Goal: Check status: Check status

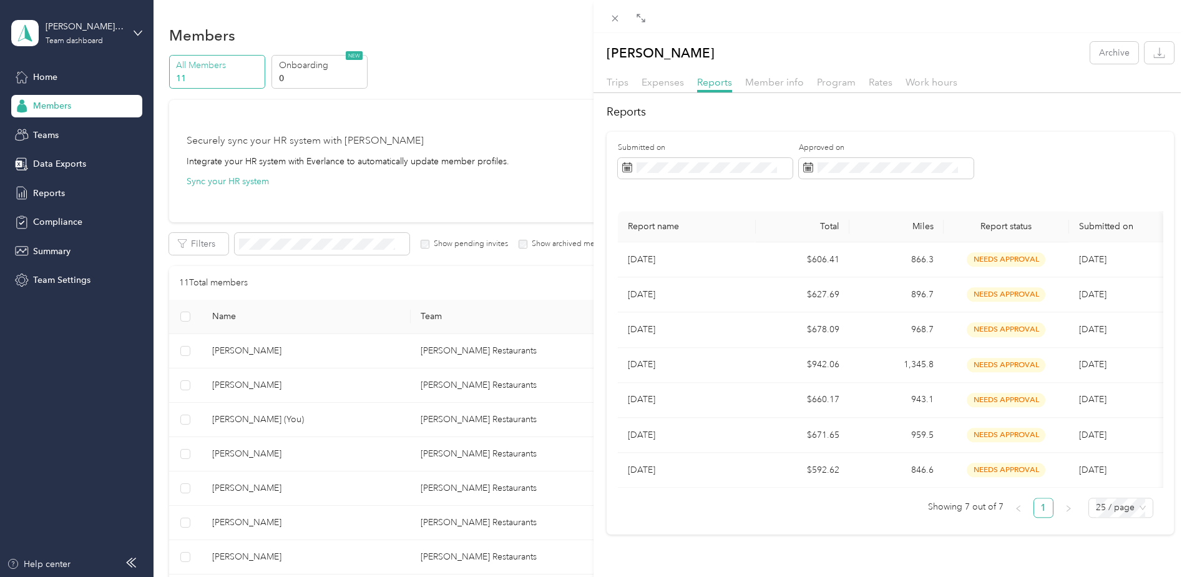
scroll to position [175, 0]
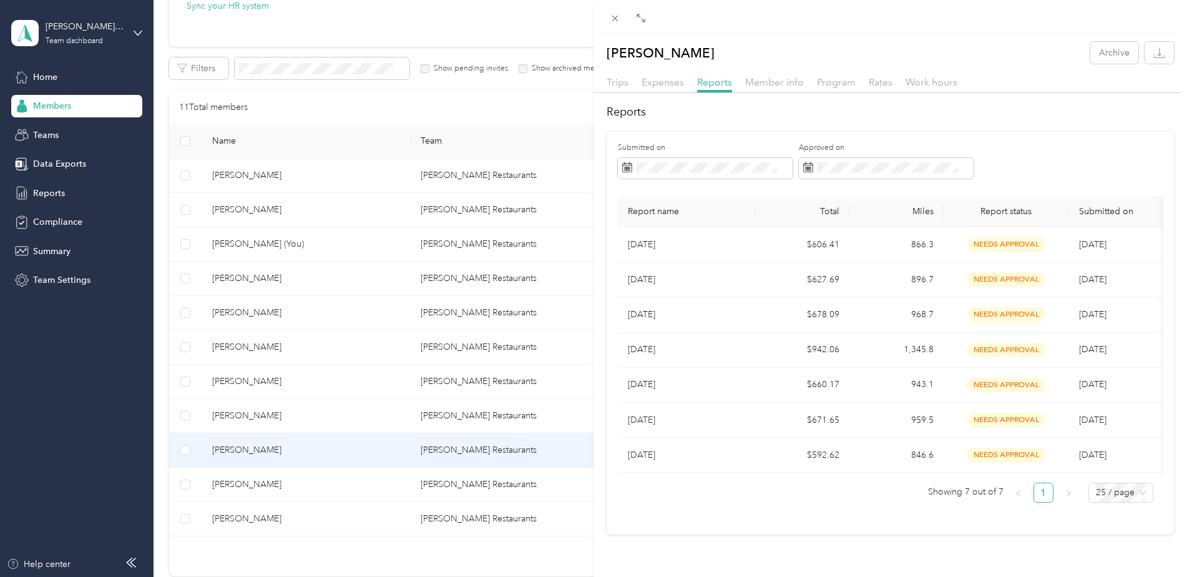
click at [359, 212] on div "[PERSON_NAME] Archive Trips Expenses Reports Member info Program Rates Work hou…" at bounding box center [593, 288] width 1187 height 577
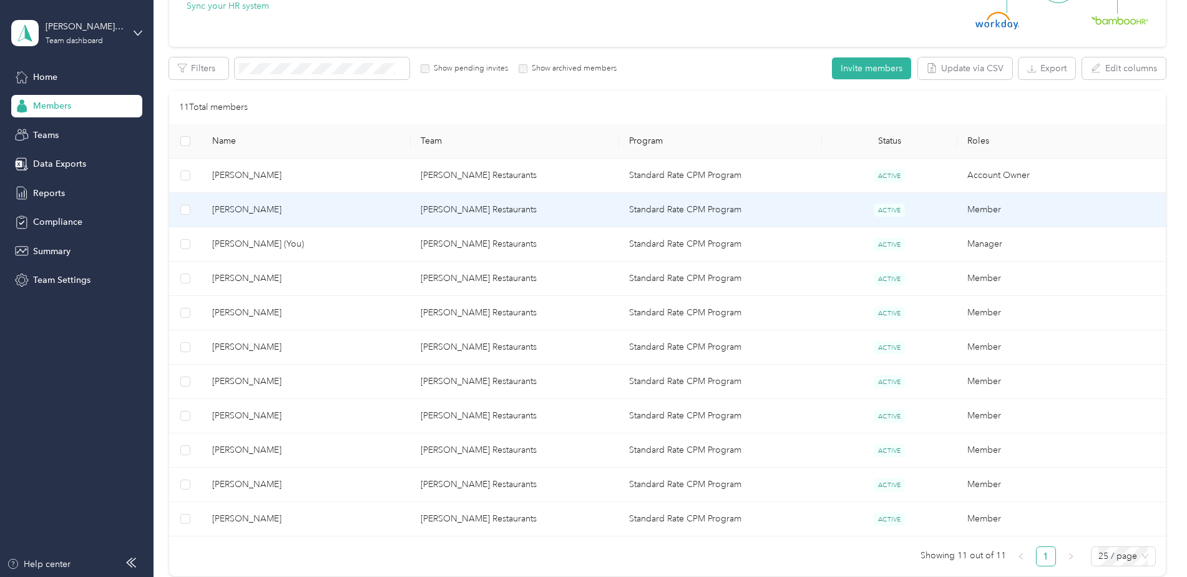
click at [440, 210] on td "[PERSON_NAME] Restaurants" at bounding box center [515, 210] width 208 height 34
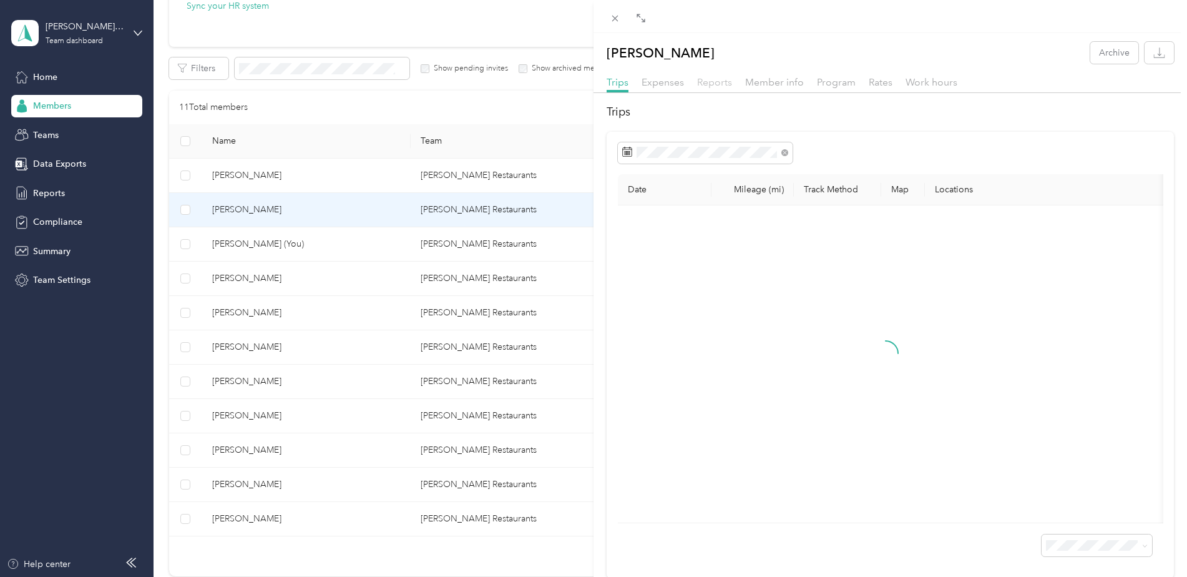
click at [713, 82] on span "Reports" at bounding box center [714, 82] width 35 height 12
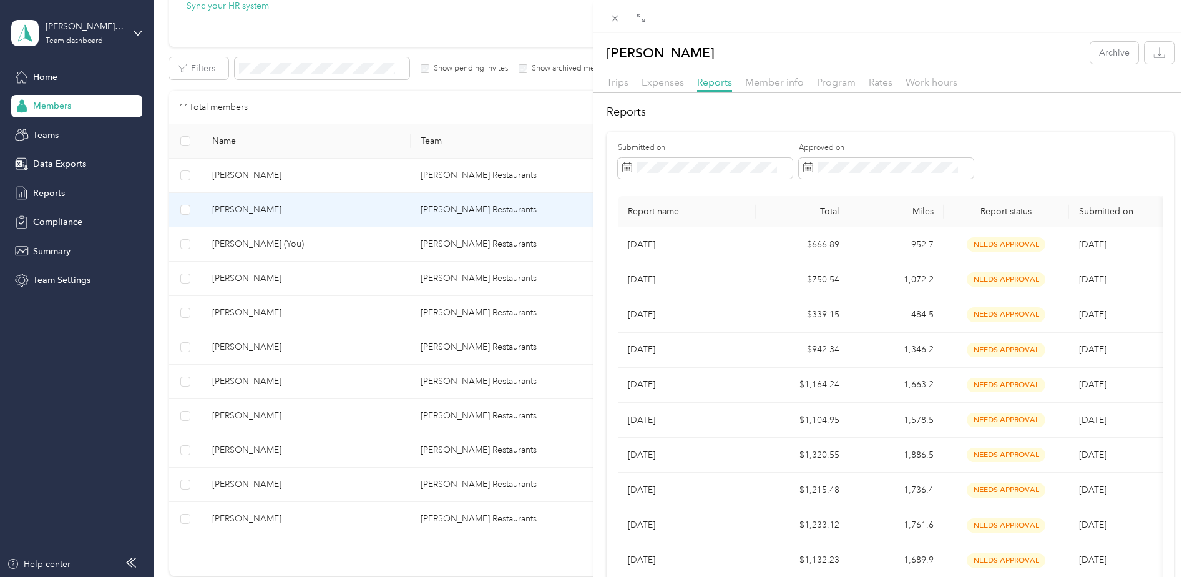
click at [262, 314] on div "[PERSON_NAME] Archive Trips Expenses Reports Member info Program Rates Work hou…" at bounding box center [593, 288] width 1187 height 577
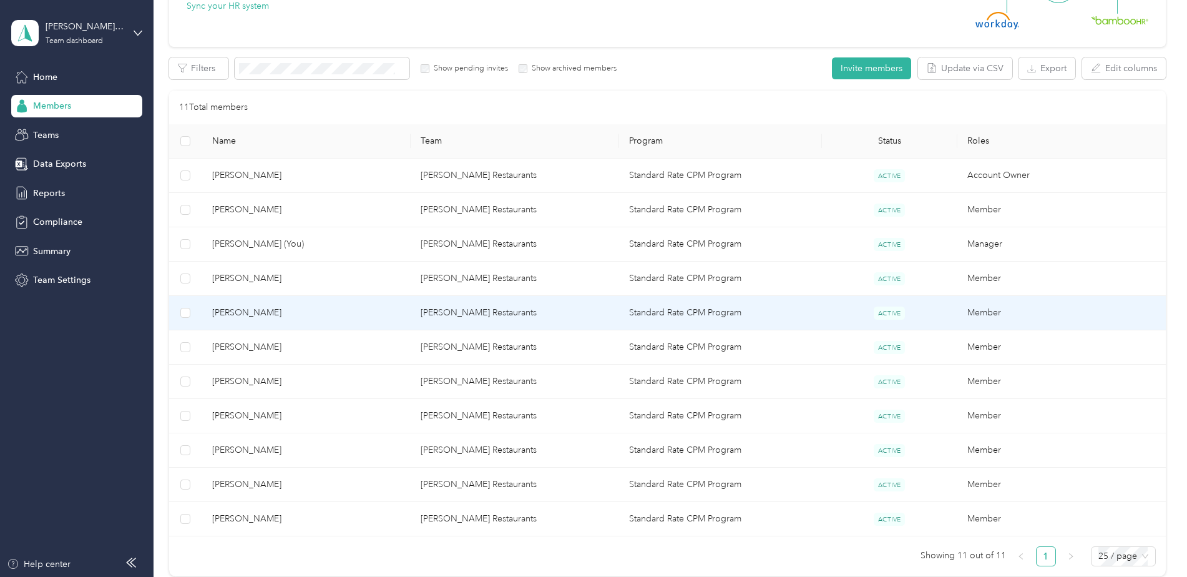
click at [351, 316] on span "[PERSON_NAME]" at bounding box center [306, 313] width 188 height 14
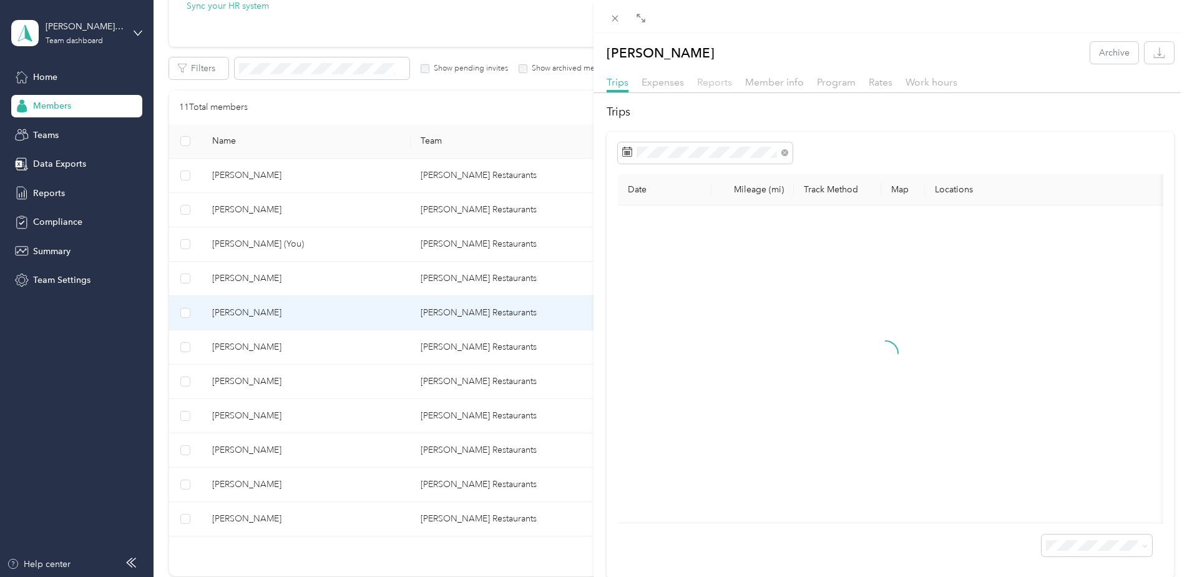
click at [704, 80] on span "Reports" at bounding box center [714, 82] width 35 height 12
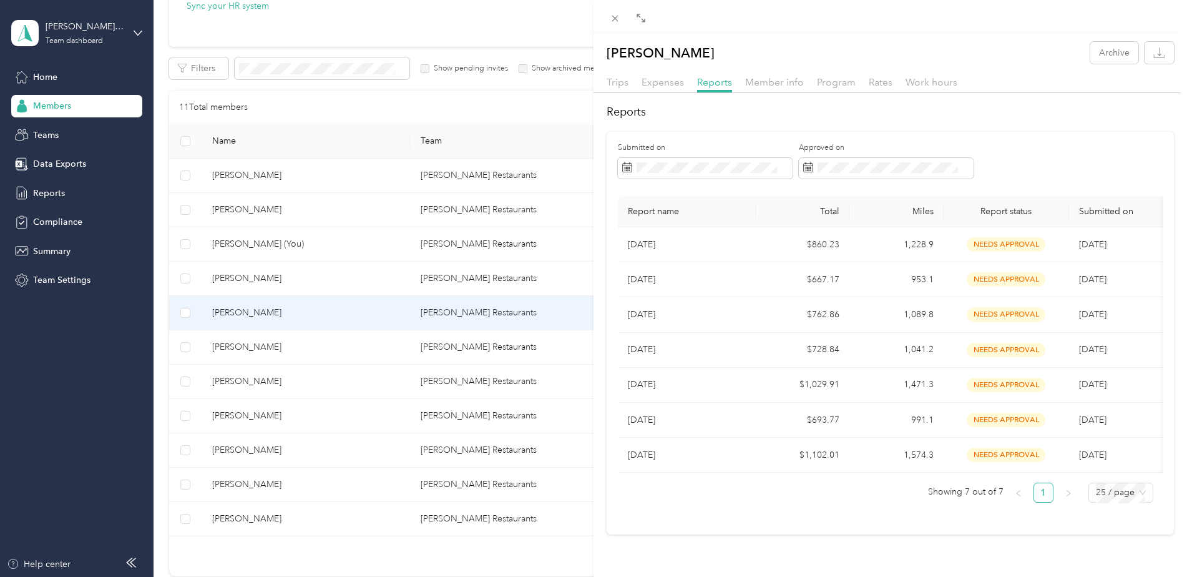
click at [345, 346] on div "[PERSON_NAME] Archive Trips Expenses Reports Member info Program Rates Work hou…" at bounding box center [593, 288] width 1187 height 577
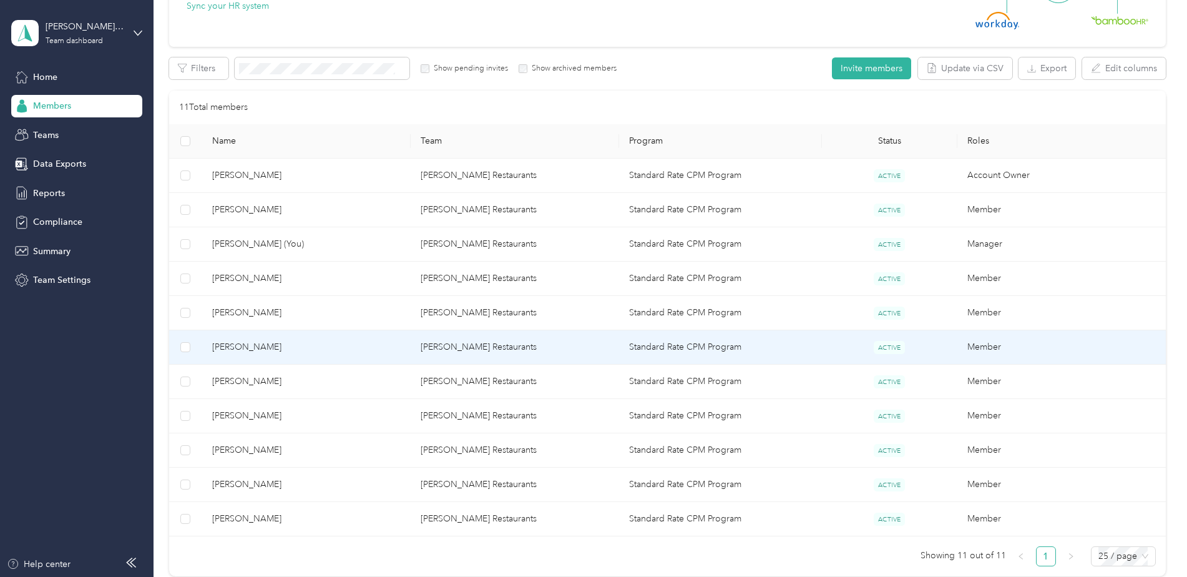
click at [359, 347] on span "[PERSON_NAME]" at bounding box center [306, 347] width 188 height 14
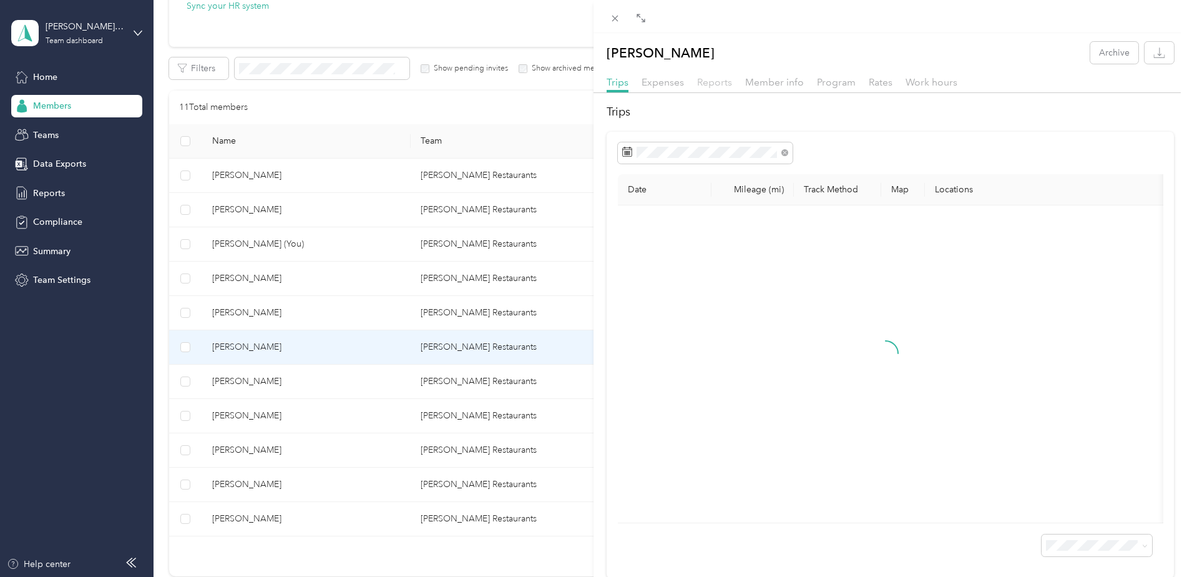
click at [716, 82] on span "Reports" at bounding box center [714, 82] width 35 height 12
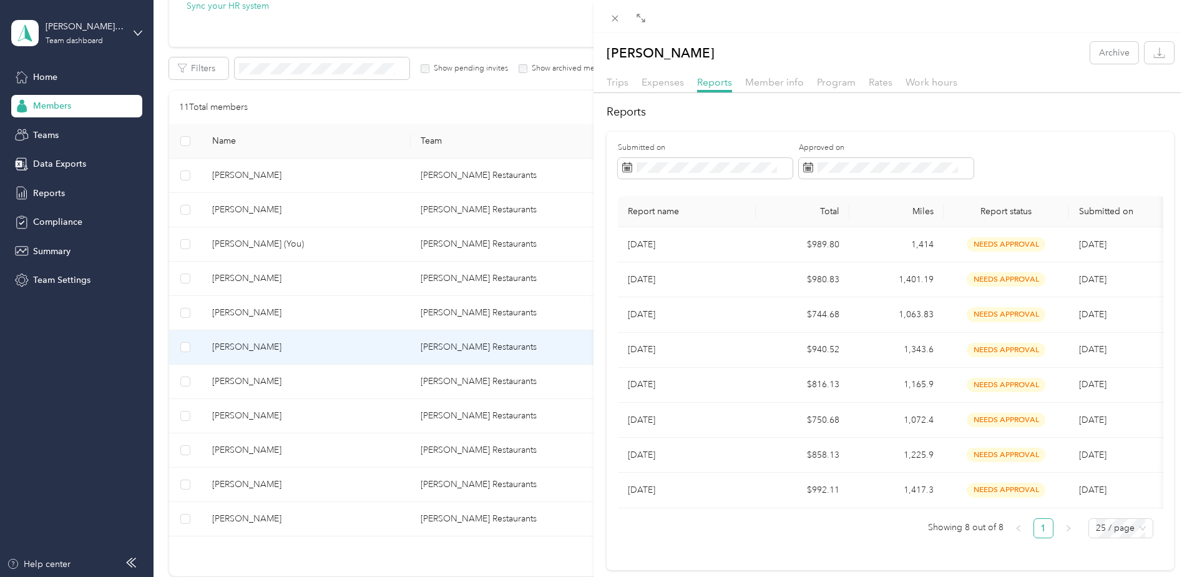
click at [258, 384] on div "[PERSON_NAME] Archive Trips Expenses Reports Member info Program Rates Work hou…" at bounding box center [593, 288] width 1187 height 577
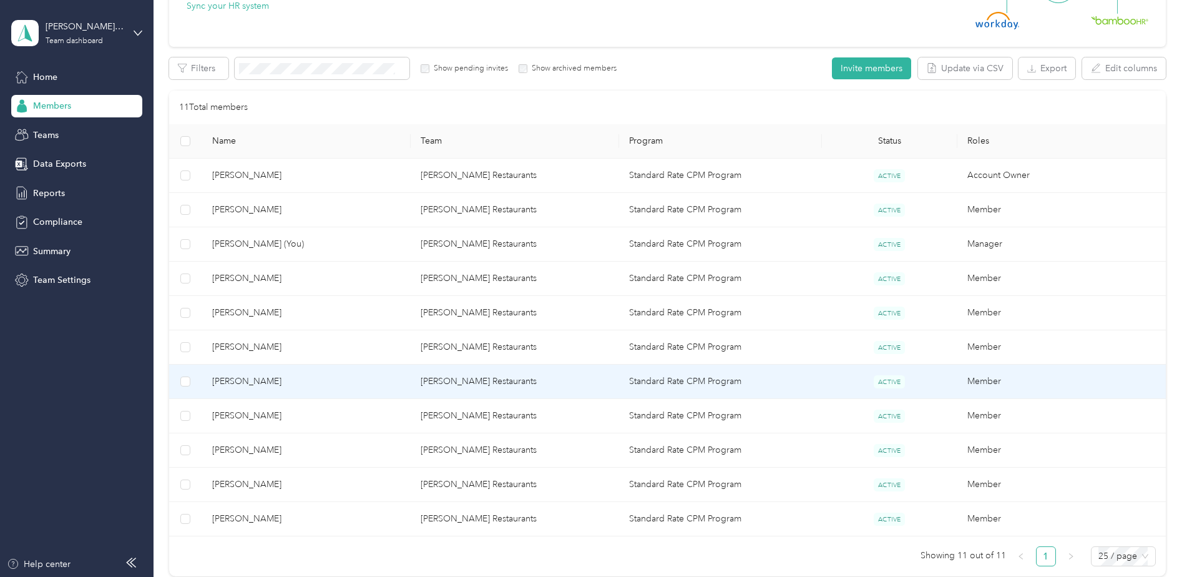
click at [244, 386] on span "[PERSON_NAME]" at bounding box center [306, 381] width 188 height 14
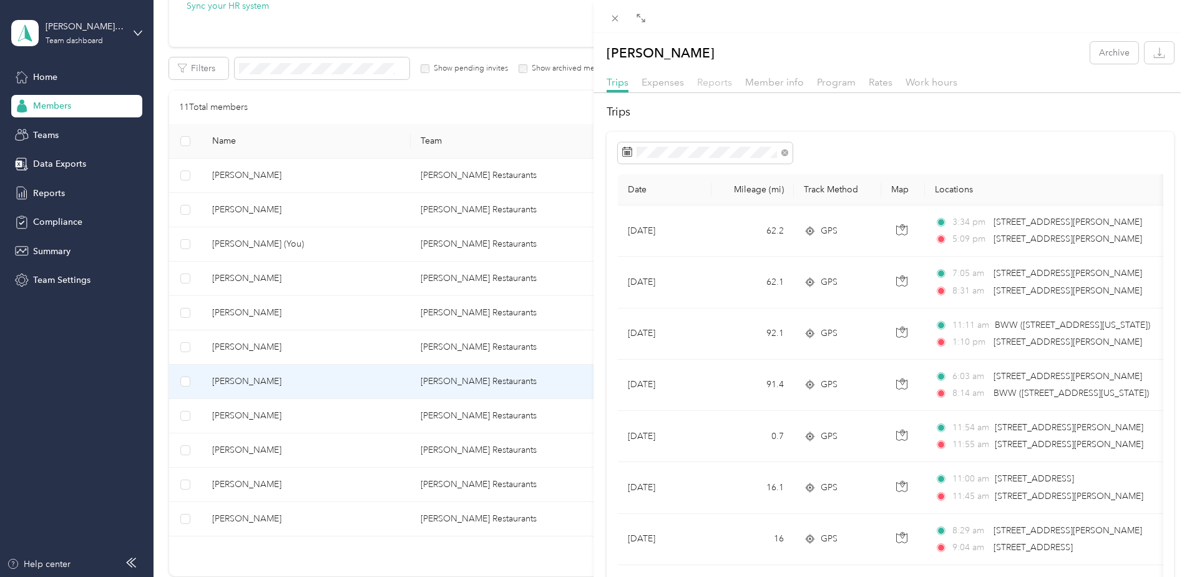
click at [715, 86] on span "Reports" at bounding box center [714, 82] width 35 height 12
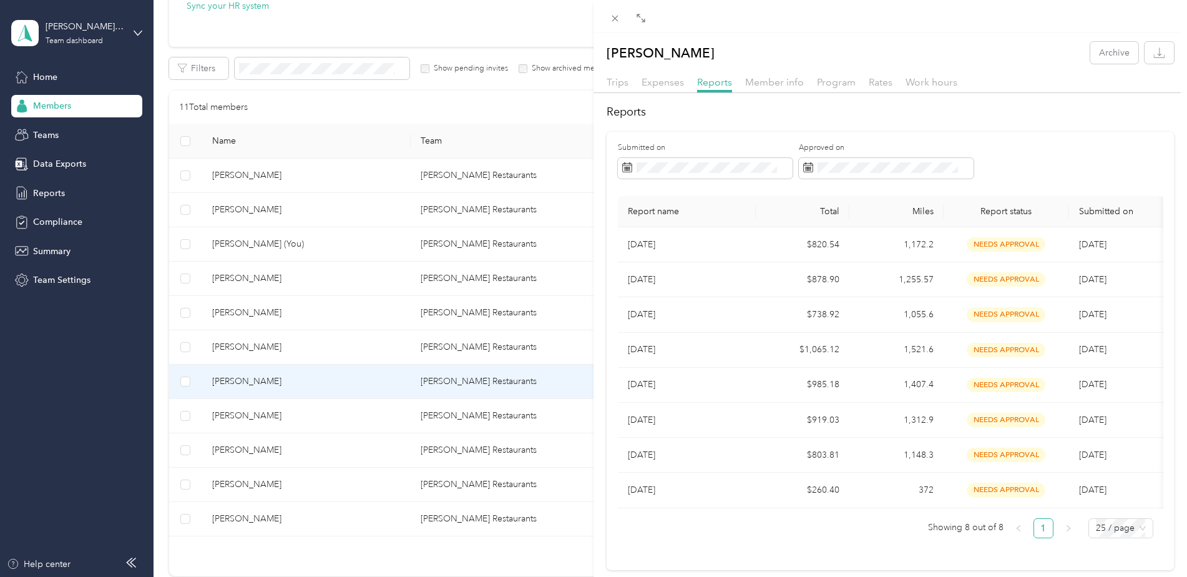
click at [439, 412] on div "[PERSON_NAME] Archive Trips Expenses Reports Member info Program Rates Work hou…" at bounding box center [593, 288] width 1187 height 577
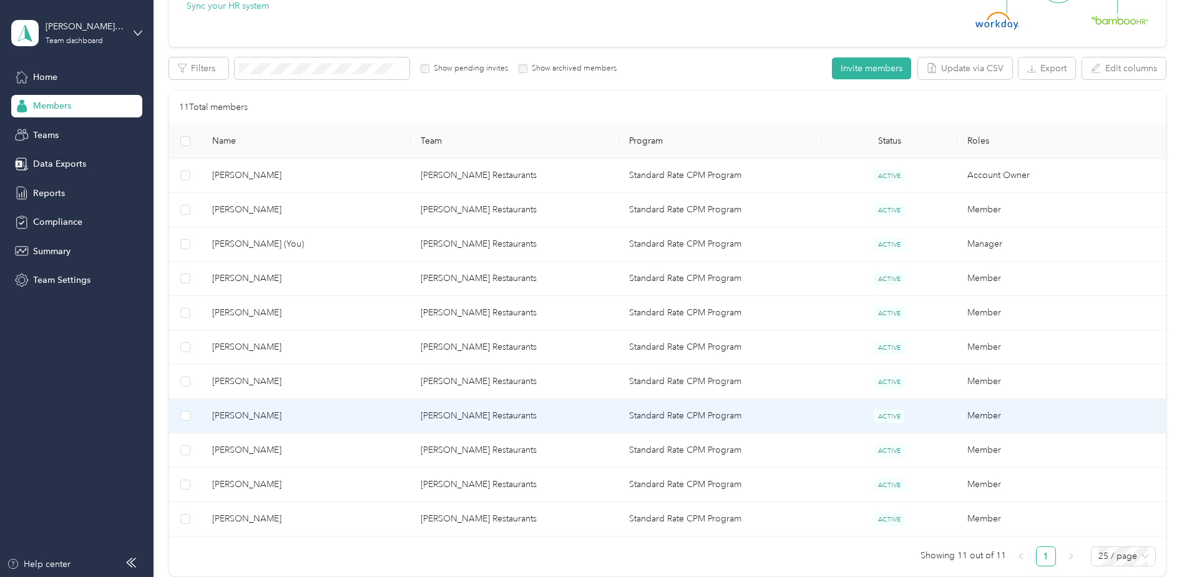
click at [439, 412] on td "[PERSON_NAME] Restaurants" at bounding box center [515, 416] width 208 height 34
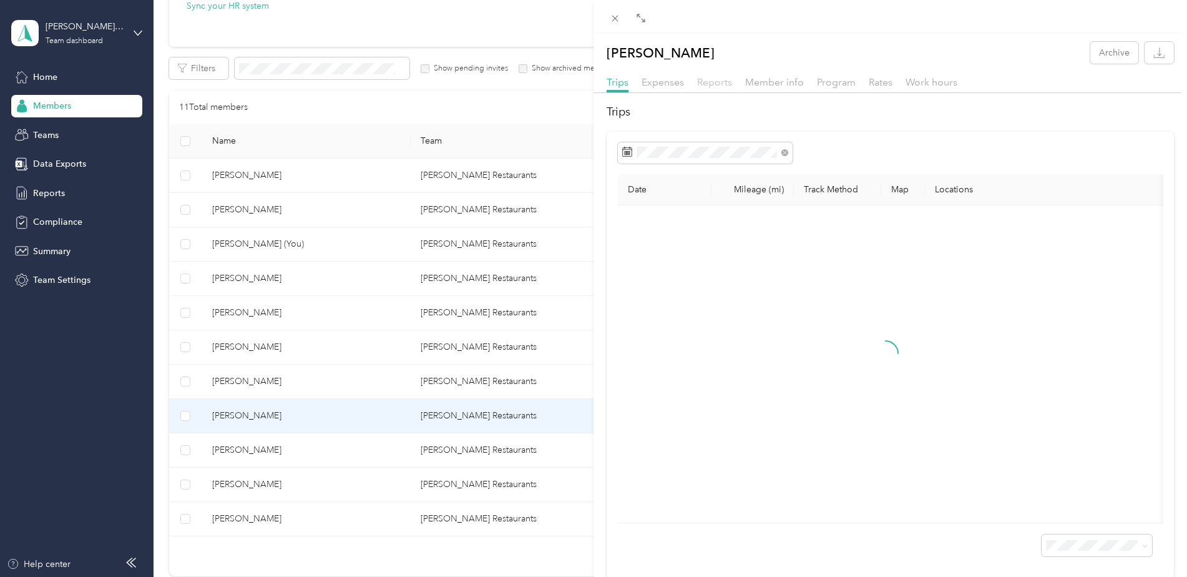
click at [706, 80] on span "Reports" at bounding box center [714, 82] width 35 height 12
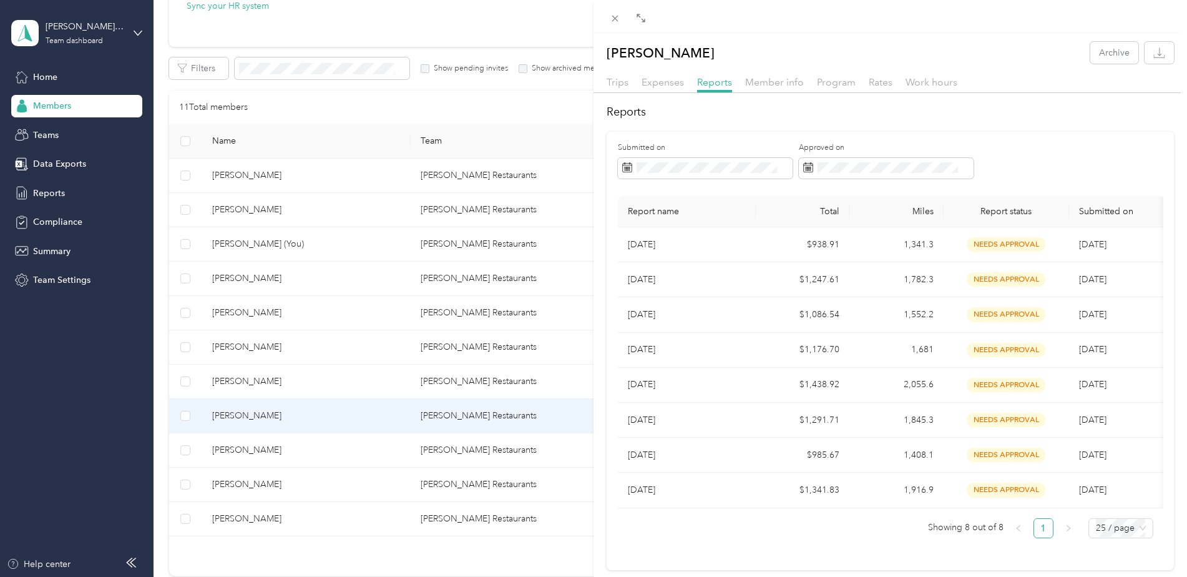
click at [441, 448] on div "[PERSON_NAME] Archive Trips Expenses Reports Member info Program Rates Work hou…" at bounding box center [593, 288] width 1187 height 577
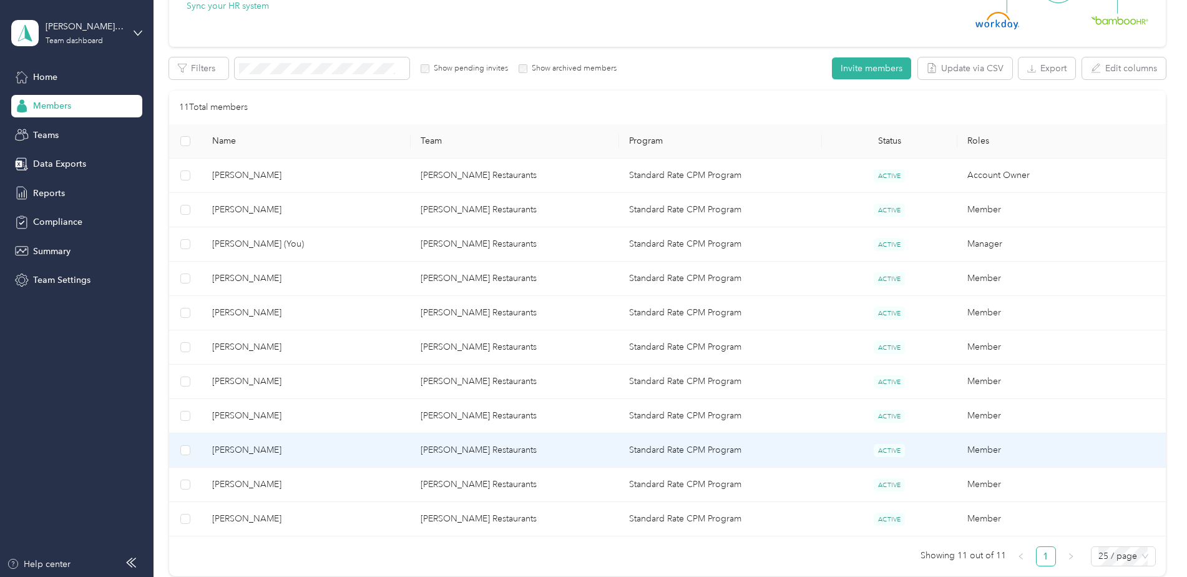
click at [419, 450] on td "[PERSON_NAME] Restaurants" at bounding box center [515, 450] width 208 height 34
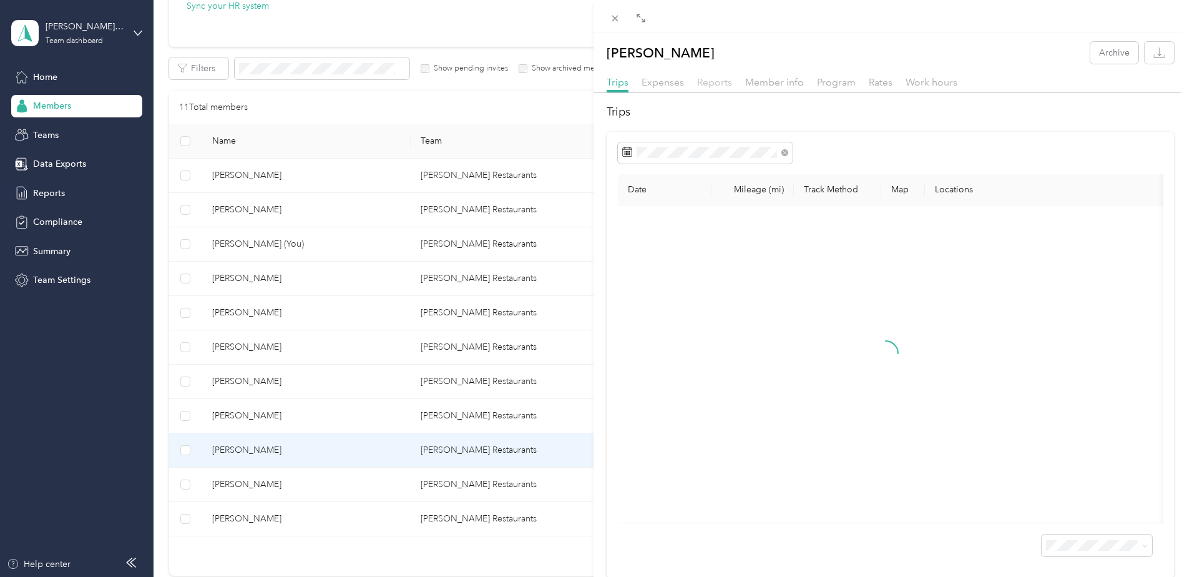
click at [716, 85] on span "Reports" at bounding box center [714, 82] width 35 height 12
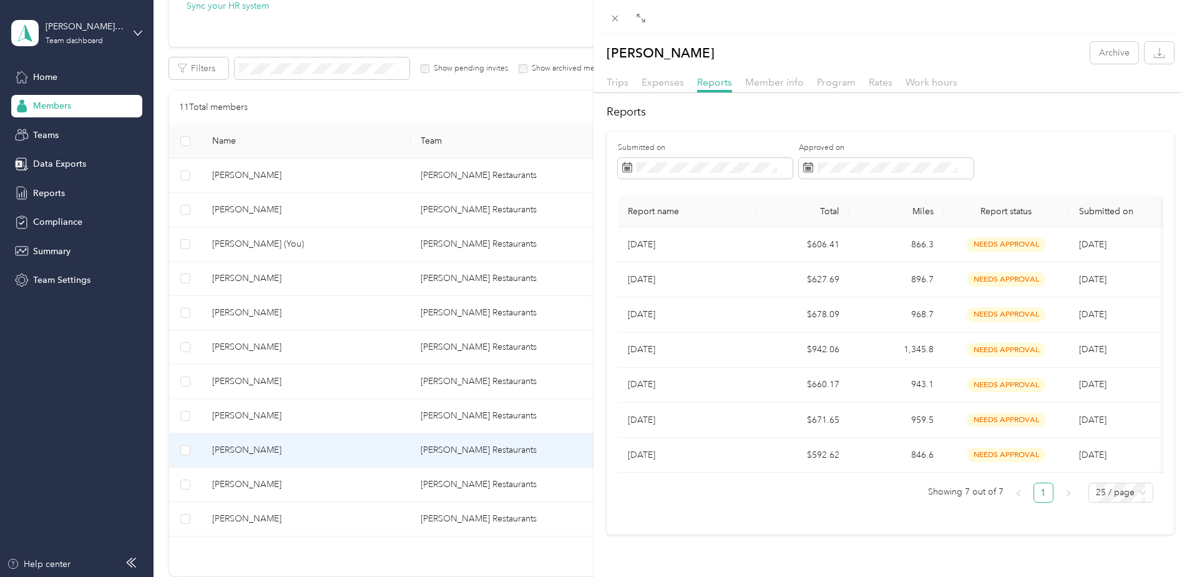
click at [427, 485] on div "[PERSON_NAME] Archive Trips Expenses Reports Member info Program Rates Work hou…" at bounding box center [593, 288] width 1187 height 577
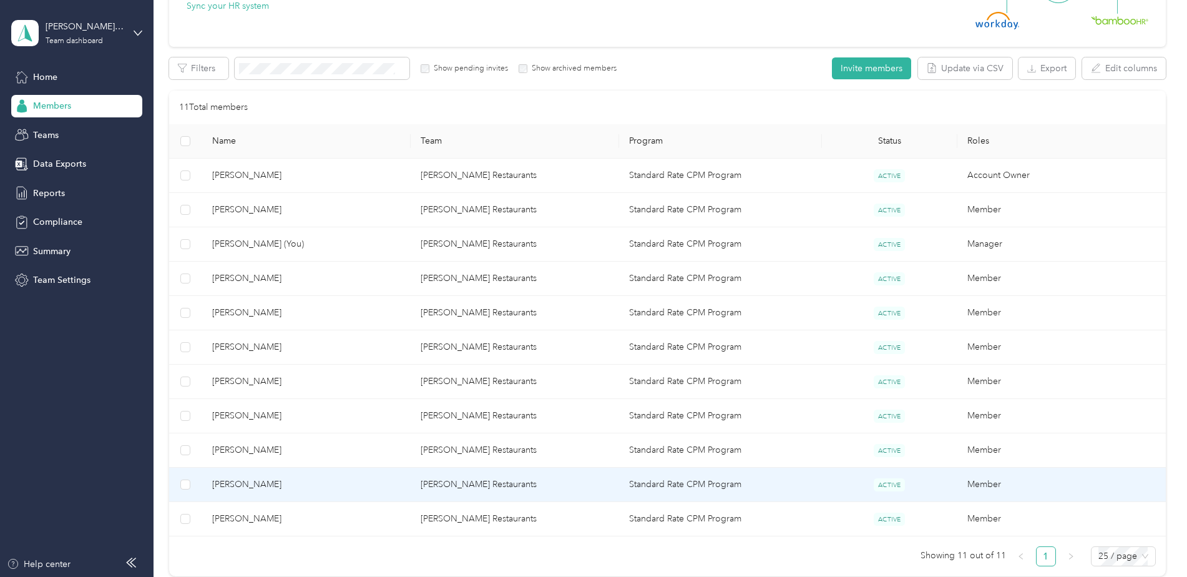
click at [427, 485] on td "[PERSON_NAME] Restaurants" at bounding box center [515, 484] width 208 height 34
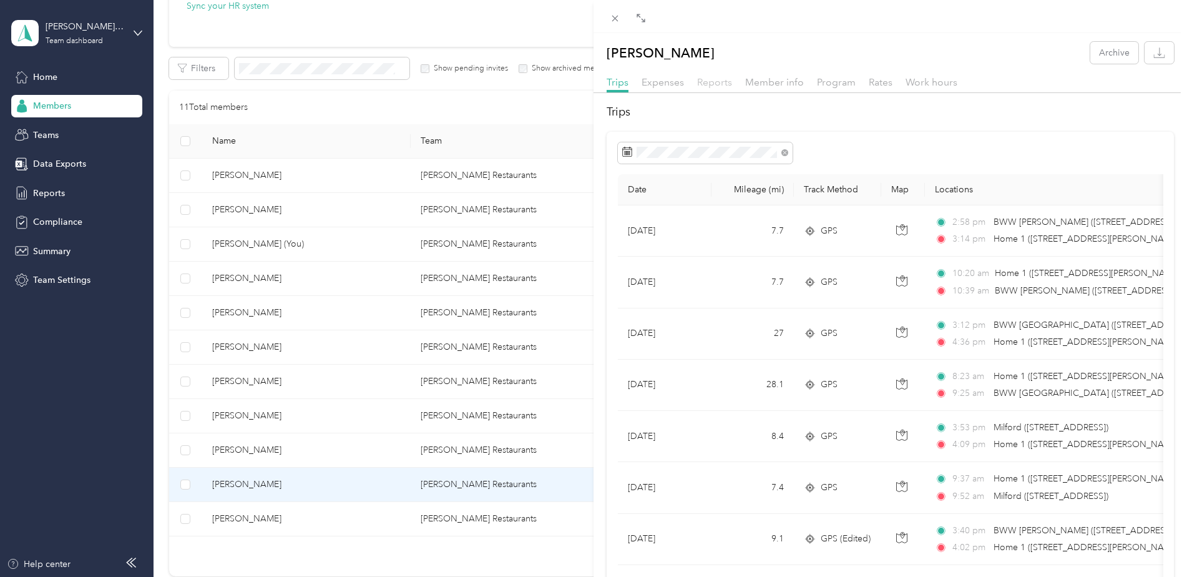
click at [720, 84] on span "Reports" at bounding box center [714, 82] width 35 height 12
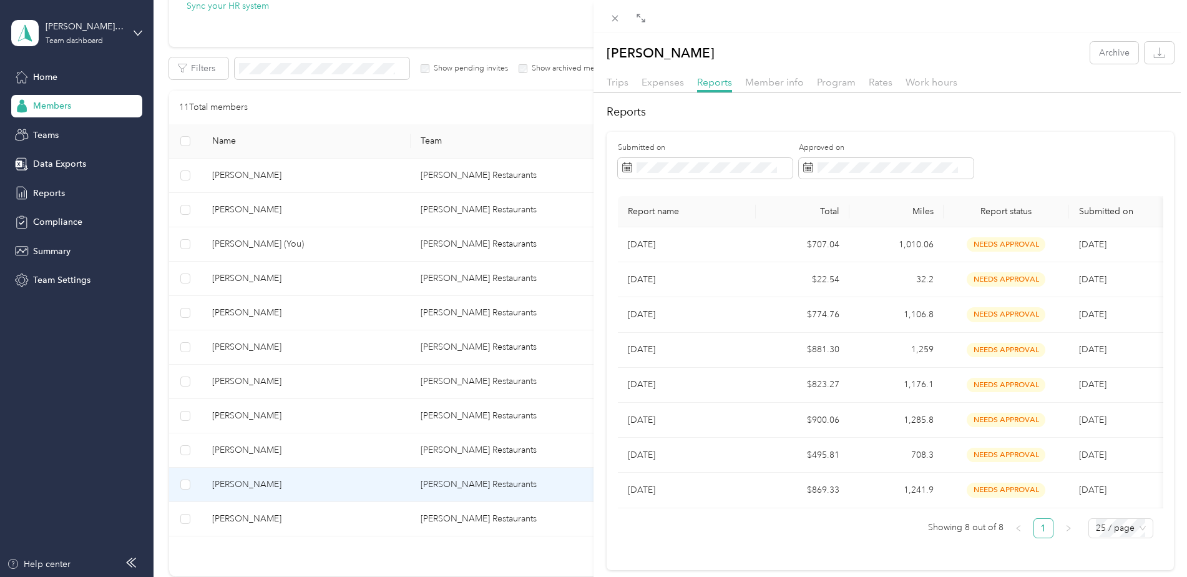
click at [446, 520] on div "[PERSON_NAME] Archive Trips Expenses Reports Member info Program Rates Work hou…" at bounding box center [593, 288] width 1187 height 577
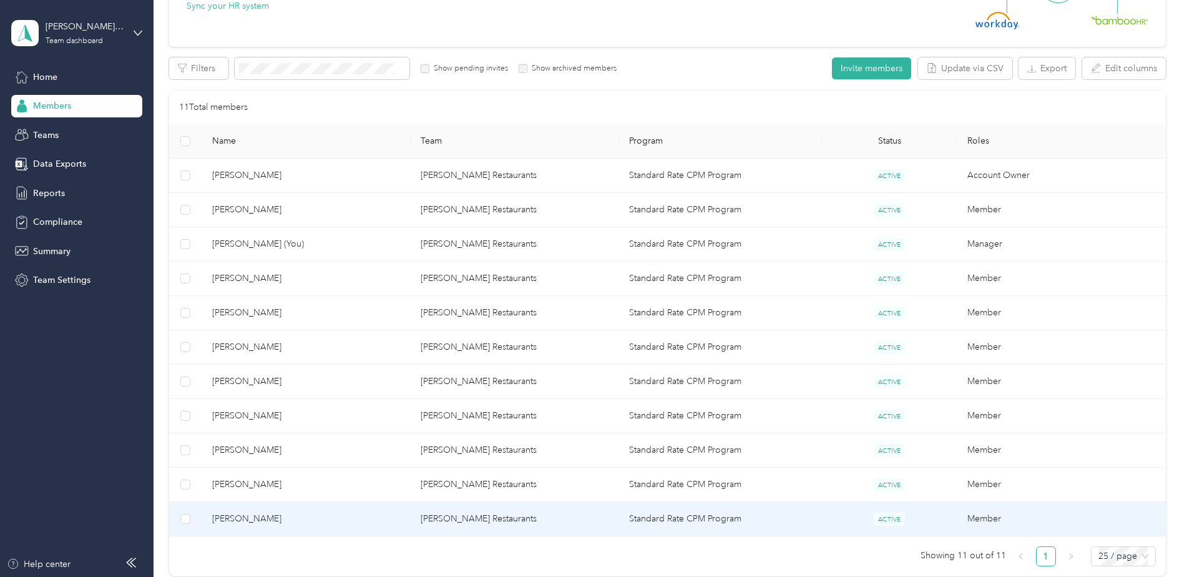
click at [446, 518] on td "[PERSON_NAME] Restaurants" at bounding box center [515, 519] width 208 height 34
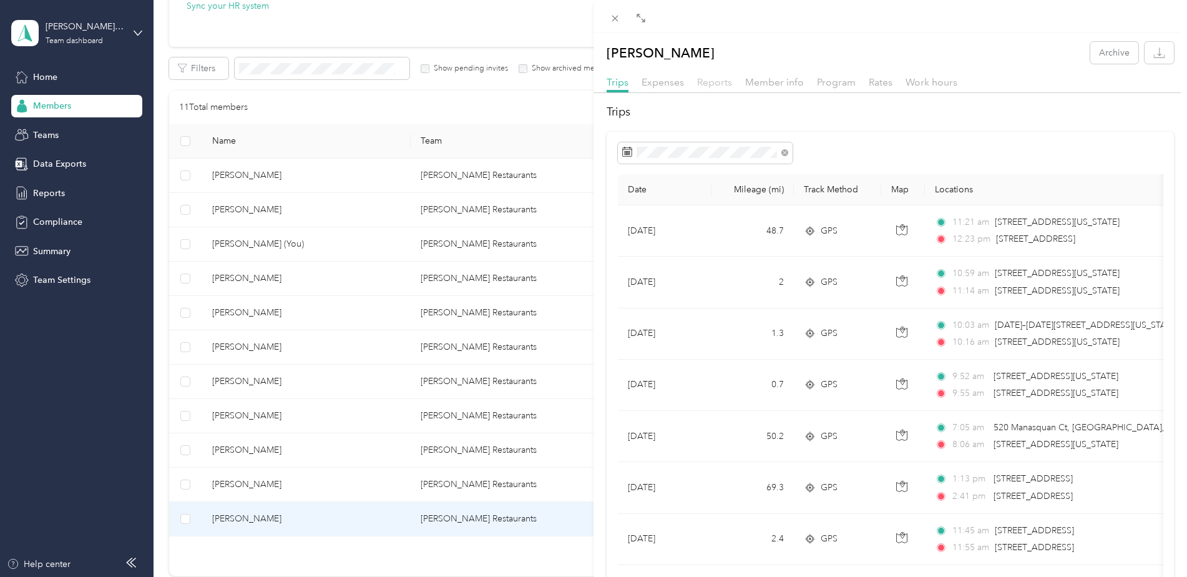
click at [713, 82] on span "Reports" at bounding box center [714, 82] width 35 height 12
